Goal: Check status

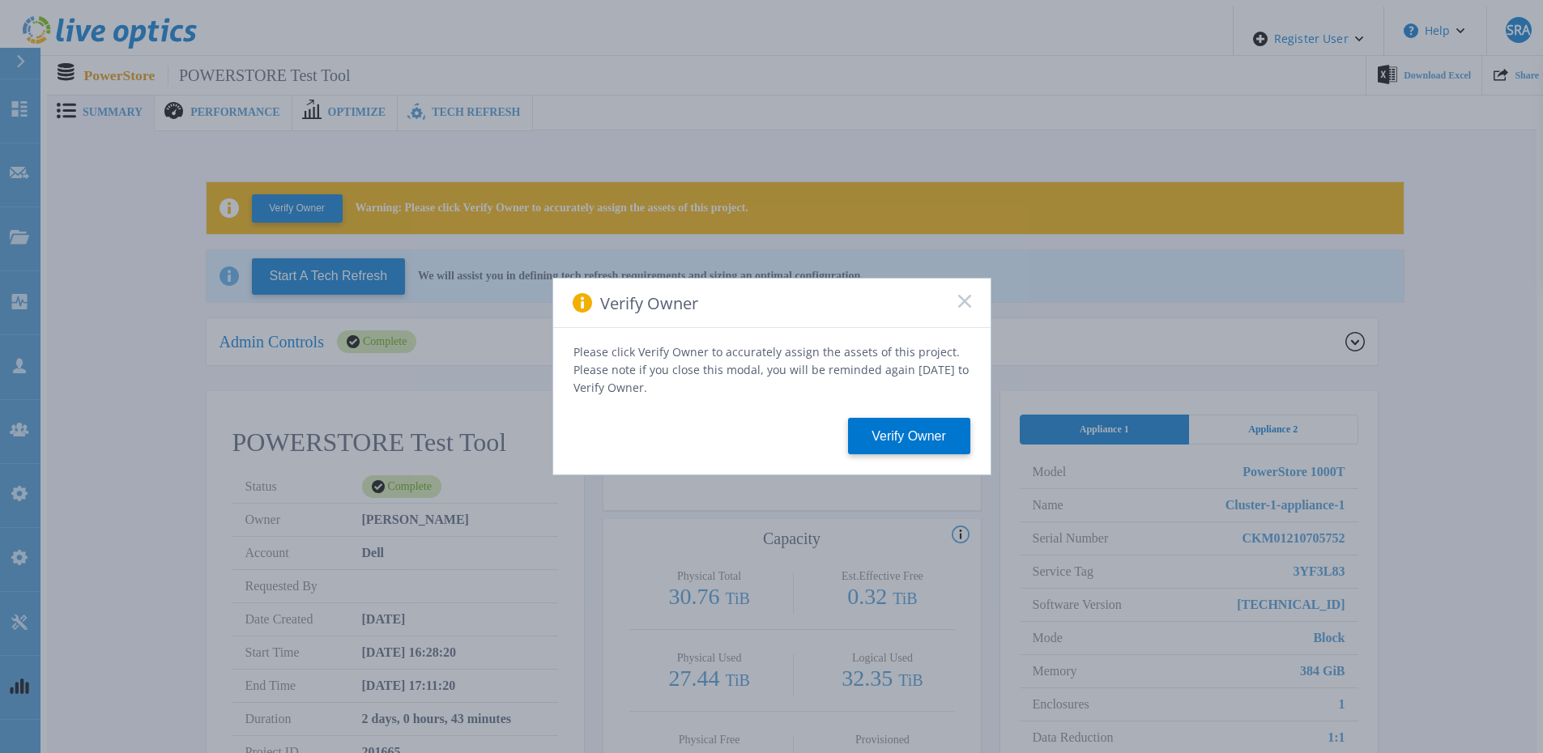
click at [964, 300] on div "Verify Owner" at bounding box center [771, 303] width 437 height 49
click at [964, 303] on icon at bounding box center [964, 301] width 13 height 13
